Goal: Check status: Check status

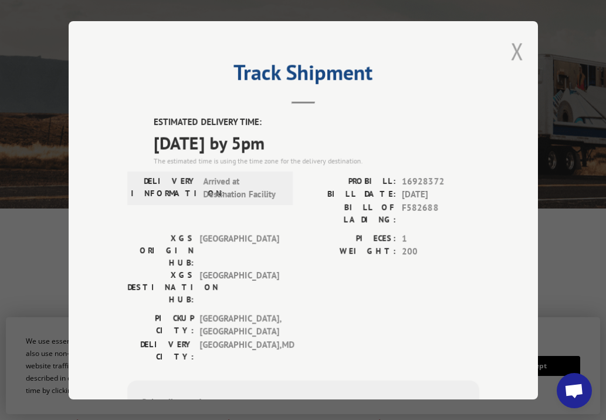
click at [512, 45] on button "Close modal" at bounding box center [516, 51] width 13 height 31
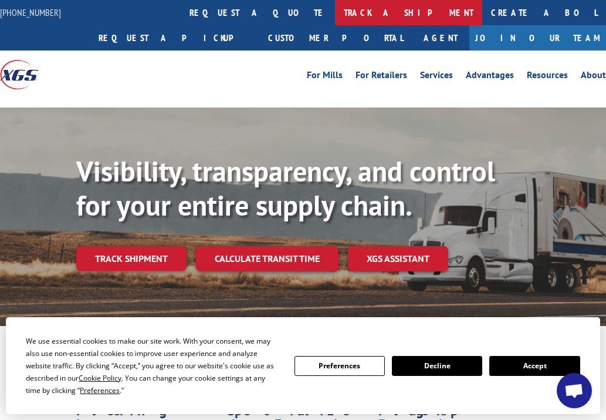
click at [335, 9] on link "track a shipment" at bounding box center [408, 12] width 147 height 25
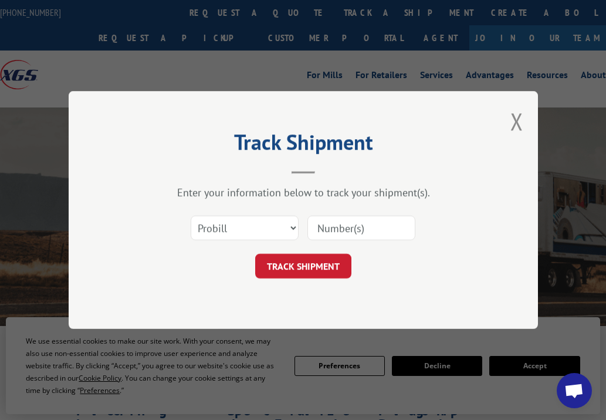
click at [369, 235] on input at bounding box center [361, 227] width 108 height 25
paste input "17349376 17349395 17349395 17349396 17349396 17349397 16928386 16928385 1692838…"
type input "17349376 17349395 17349395 17349396 17349396 17349397 16928386 16928385 1692838…"
click at [326, 270] on button "TRACK SHIPMENT" at bounding box center [303, 265] width 96 height 25
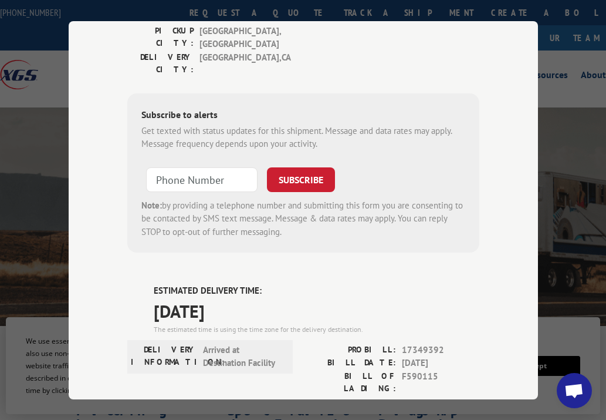
scroll to position [0, 0]
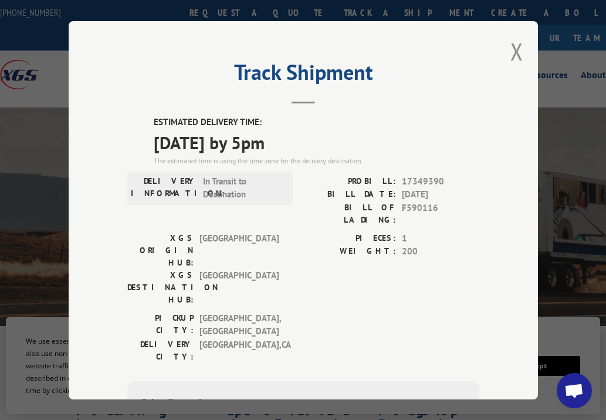
drag, startPoint x: 515, startPoint y: 47, endPoint x: 498, endPoint y: 45, distance: 16.6
click at [513, 47] on button "Close modal" at bounding box center [516, 51] width 13 height 31
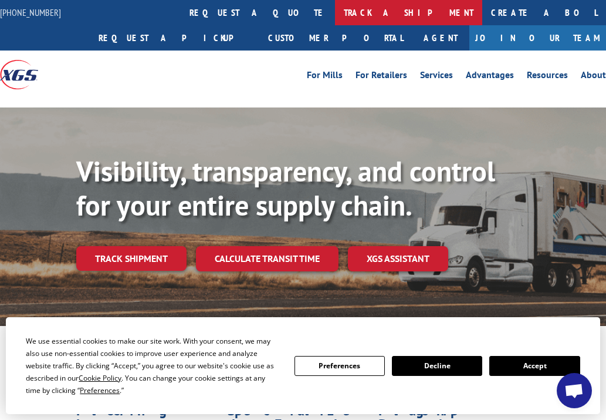
click at [335, 10] on link "track a shipment" at bounding box center [408, 12] width 147 height 25
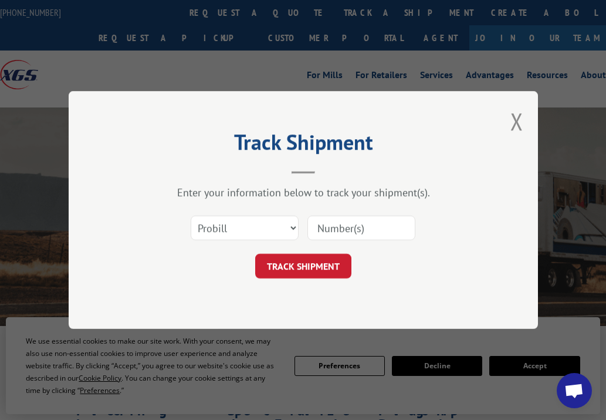
click at [363, 233] on input at bounding box center [361, 227] width 108 height 25
paste input "17349396 16928386 16928385 17349356 17349384 17349361 17349379 17349365 1734937…"
type input "17349396 16928386 16928385 17349356 17349384 17349361 17349379 17349365 1734937…"
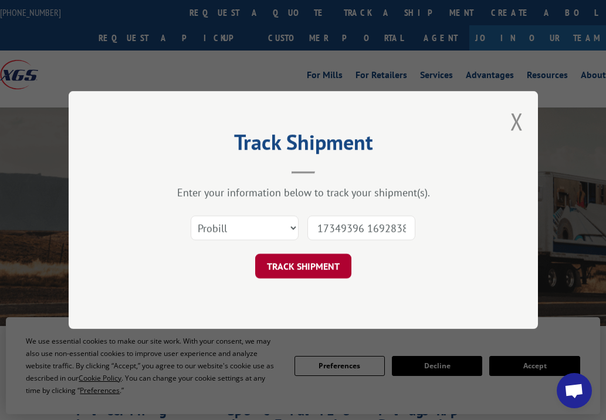
click at [322, 262] on button "TRACK SHIPMENT" at bounding box center [303, 265] width 96 height 25
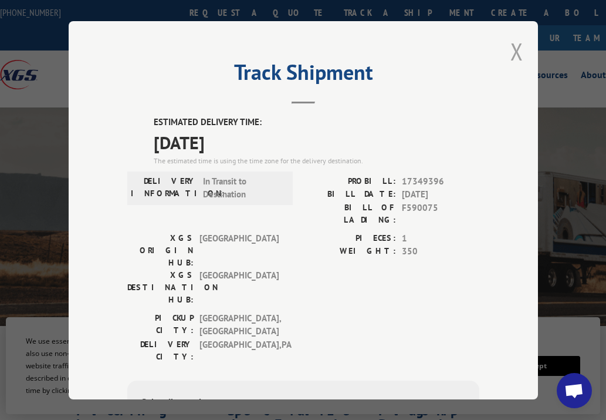
click at [512, 51] on button "Close modal" at bounding box center [516, 51] width 13 height 31
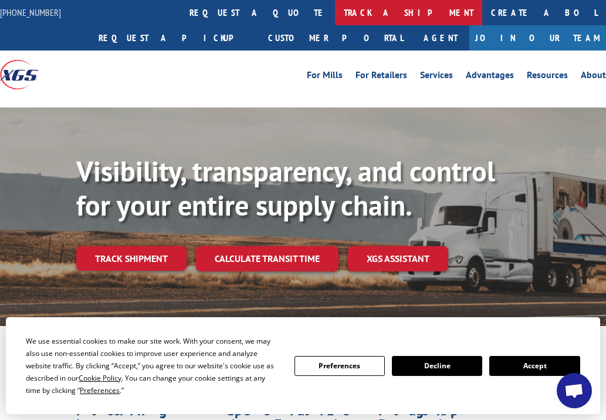
click at [335, 6] on link "track a shipment" at bounding box center [408, 12] width 147 height 25
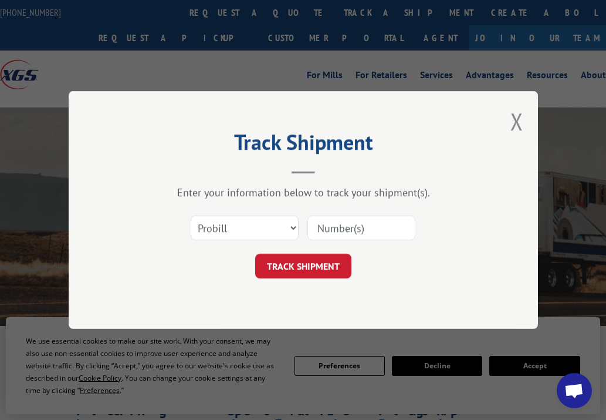
click at [341, 229] on input at bounding box center [361, 227] width 108 height 25
paste input "16928386 16928385"
type input "16928386 16928385"
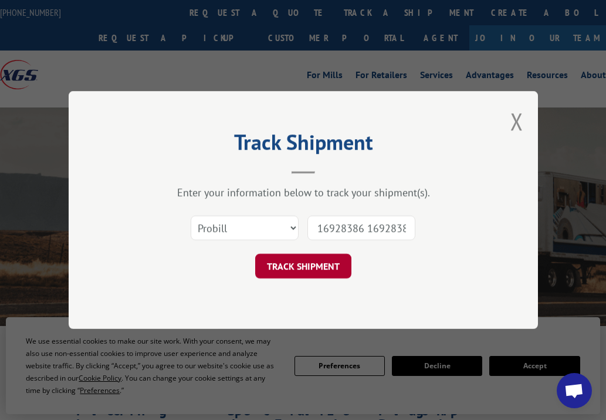
click at [319, 262] on button "TRACK SHIPMENT" at bounding box center [303, 265] width 96 height 25
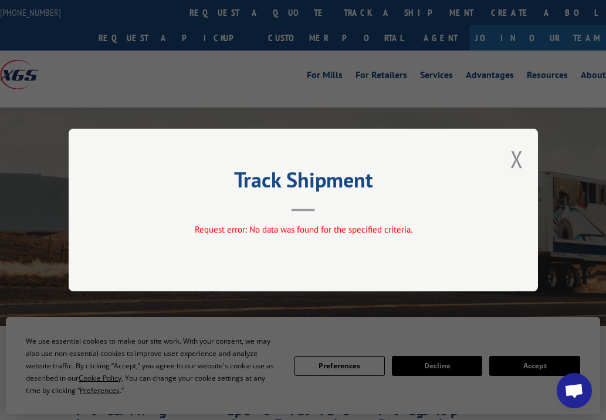
click at [515, 154] on button "Close modal" at bounding box center [516, 158] width 13 height 31
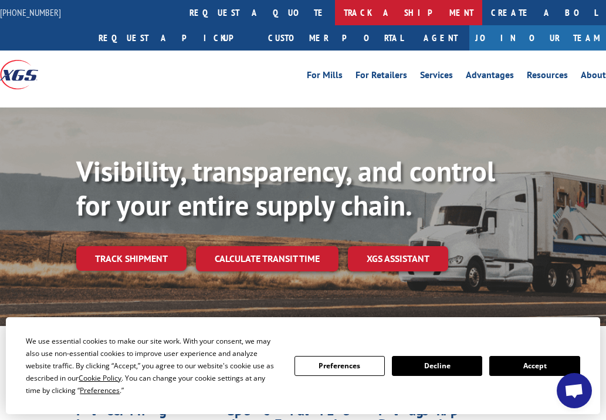
click at [335, 8] on link "track a shipment" at bounding box center [408, 12] width 147 height 25
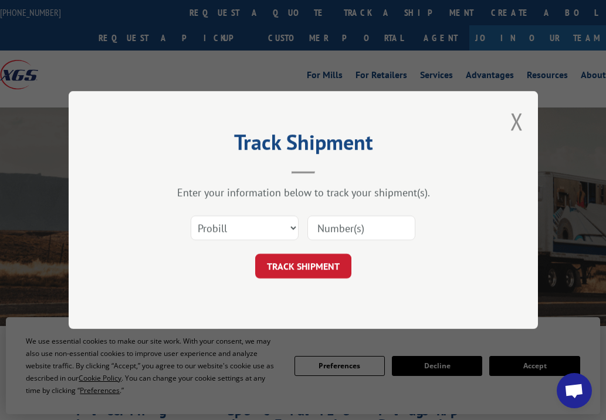
click at [382, 227] on input at bounding box center [361, 227] width 108 height 25
paste input "17349377 17349366 17349385 17349391 17349391 17349383 17349381 17349380 1734938…"
type input "17349377 17349366 17349385 17349391 17349391 17349383 17349381 17349380 1734938…"
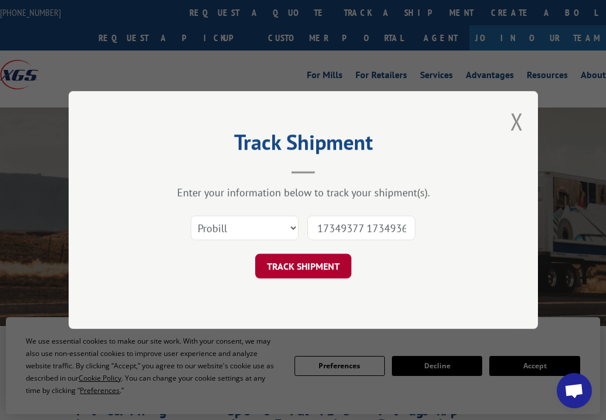
click at [307, 262] on button "TRACK SHIPMENT" at bounding box center [303, 265] width 96 height 25
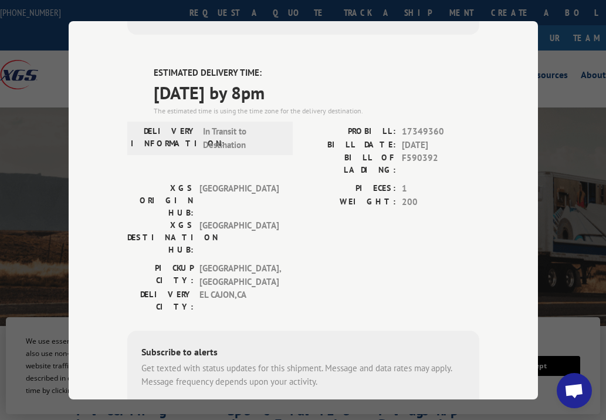
scroll to position [5533, 0]
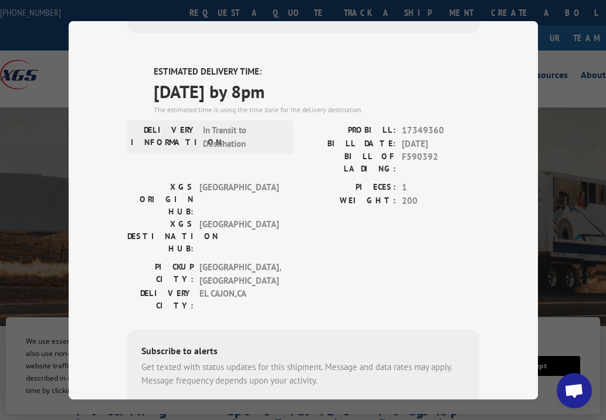
click at [591, 299] on div "Track Shipment ESTIMATED DELIVERY TIME: [DATE] The estimated time is using the …" at bounding box center [303, 210] width 606 height 420
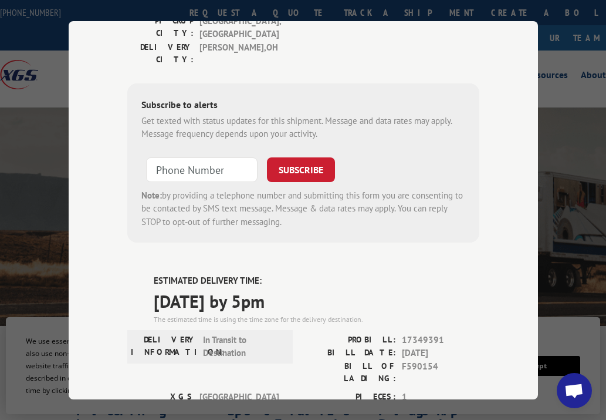
scroll to position [0, 0]
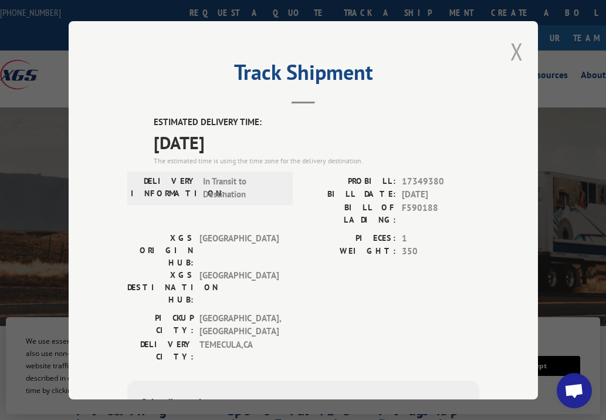
click at [518, 43] on div "Track Shipment ESTIMATED DELIVERY TIME: [DATE] The estimated time is using the …" at bounding box center [303, 210] width 469 height 378
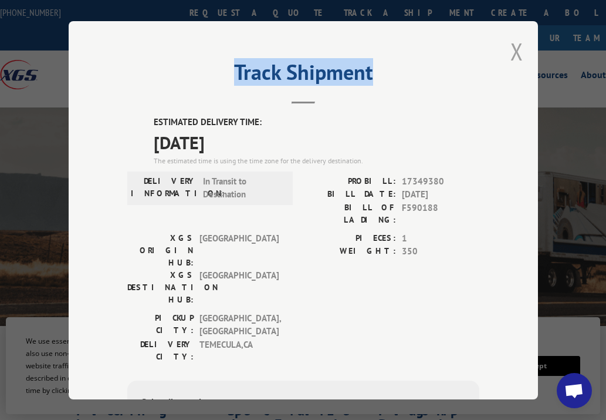
click at [510, 46] on button "Close modal" at bounding box center [516, 51] width 13 height 31
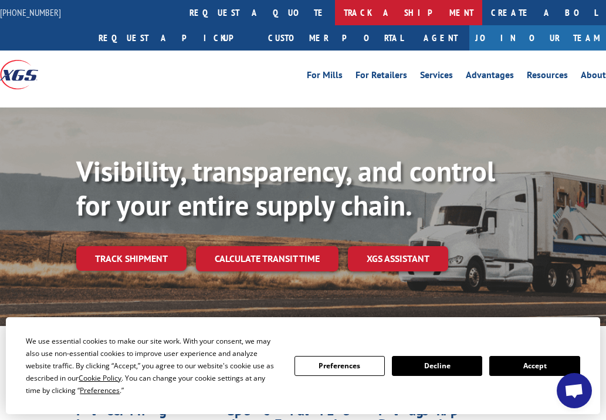
click at [335, 19] on link "track a shipment" at bounding box center [408, 12] width 147 height 25
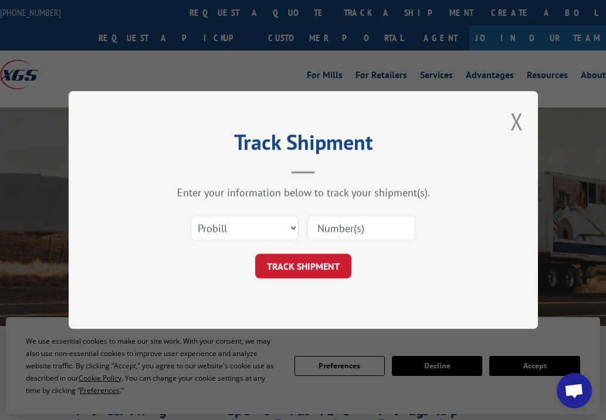
click at [365, 226] on input at bounding box center [361, 227] width 108 height 25
paste input "17349366 17349364 17349348 17349349 17349367 17349351 17349359 17349353 17349368"
type input "17349366 17349364 17349348 17349349 17349367 17349351 17349359 17349353 17349368"
click at [319, 266] on button "TRACK SHIPMENT" at bounding box center [303, 265] width 96 height 25
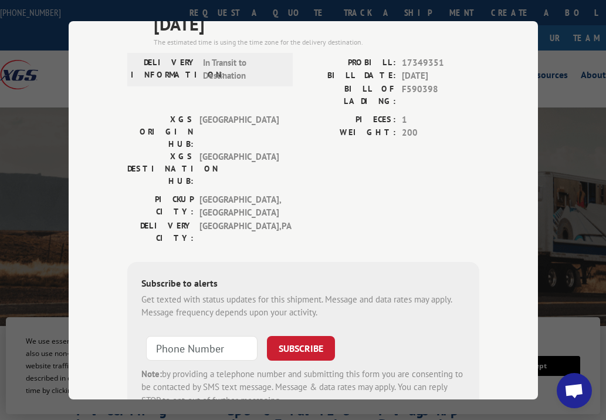
scroll to position [0, 0]
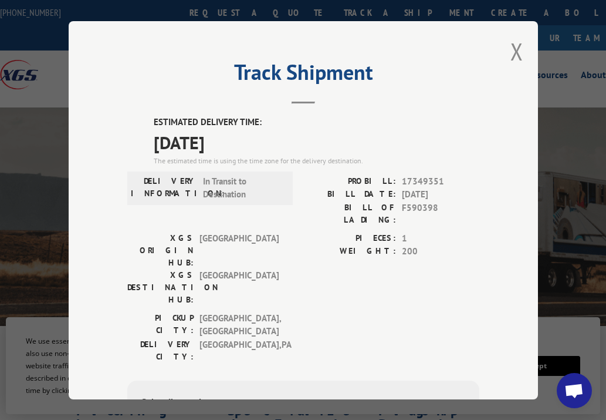
click at [498, 59] on div "Track Shipment ESTIMATED DELIVERY TIME: [DATE] The estimated time is using the …" at bounding box center [303, 210] width 469 height 378
click at [510, 46] on button "Close modal" at bounding box center [516, 51] width 13 height 31
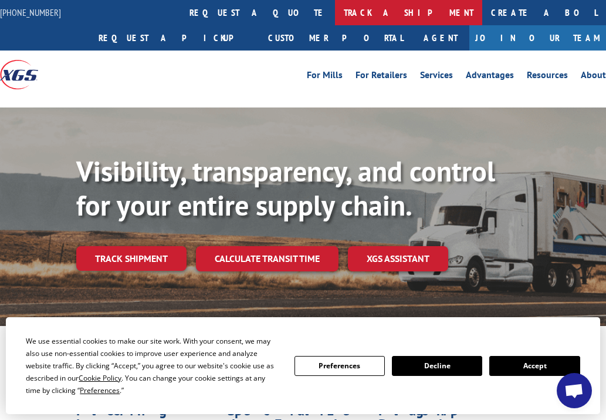
click at [335, 4] on link "track a shipment" at bounding box center [408, 12] width 147 height 25
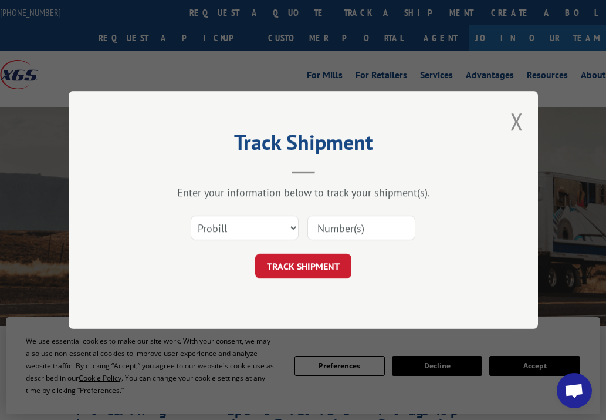
click at [369, 232] on input at bounding box center [361, 227] width 108 height 25
paste input "17349348 17349349"
type input "17349348 17349349"
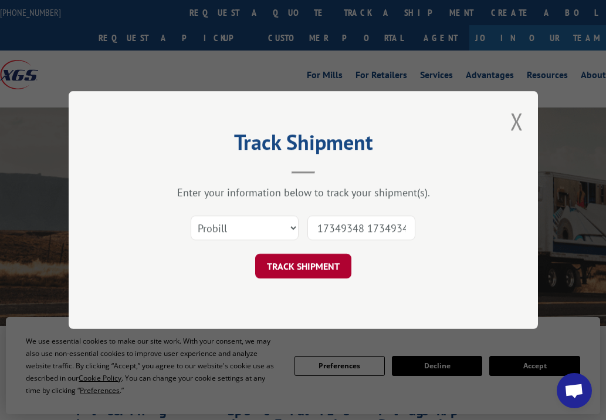
click at [327, 269] on button "TRACK SHIPMENT" at bounding box center [303, 265] width 96 height 25
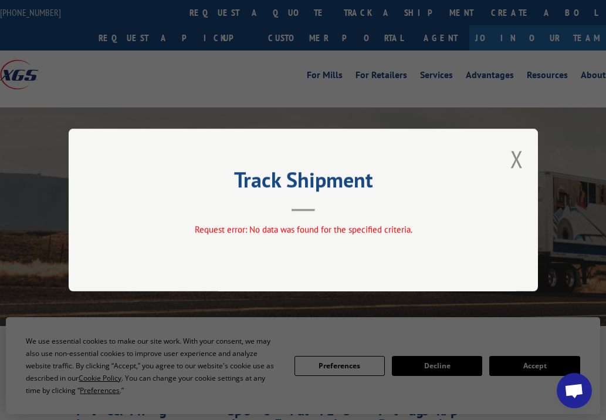
click at [519, 155] on button "Close modal" at bounding box center [516, 158] width 13 height 31
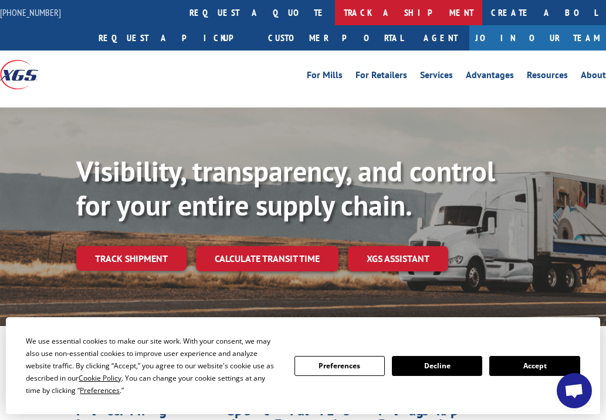
click at [335, 9] on link "track a shipment" at bounding box center [408, 12] width 147 height 25
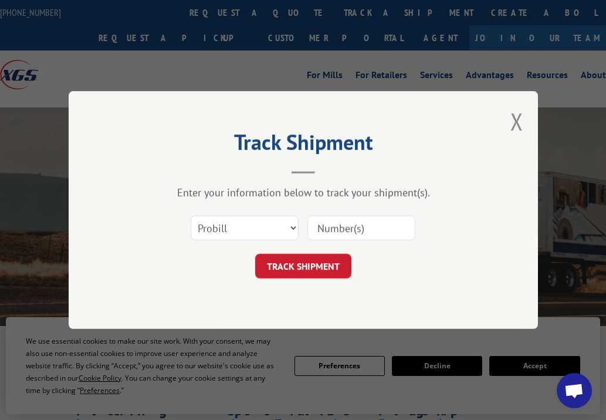
click at [371, 227] on input at bounding box center [361, 227] width 108 height 25
paste input "16928386 16928385 17349348 17349349"
type input "16928386 16928385 17349348 17349349"
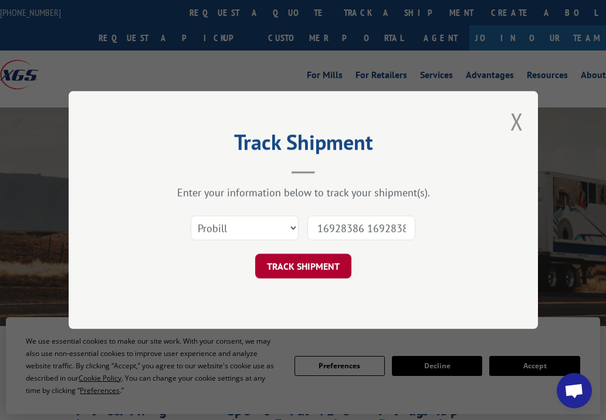
click at [324, 266] on button "TRACK SHIPMENT" at bounding box center [303, 265] width 96 height 25
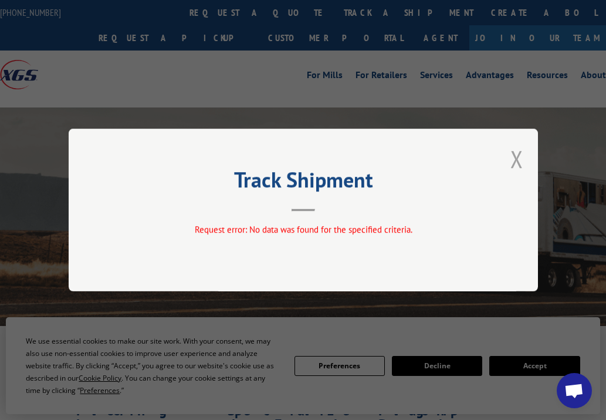
click at [520, 158] on button "Close modal" at bounding box center [516, 158] width 13 height 31
